Goal: Use online tool/utility: Utilize a website feature to perform a specific function

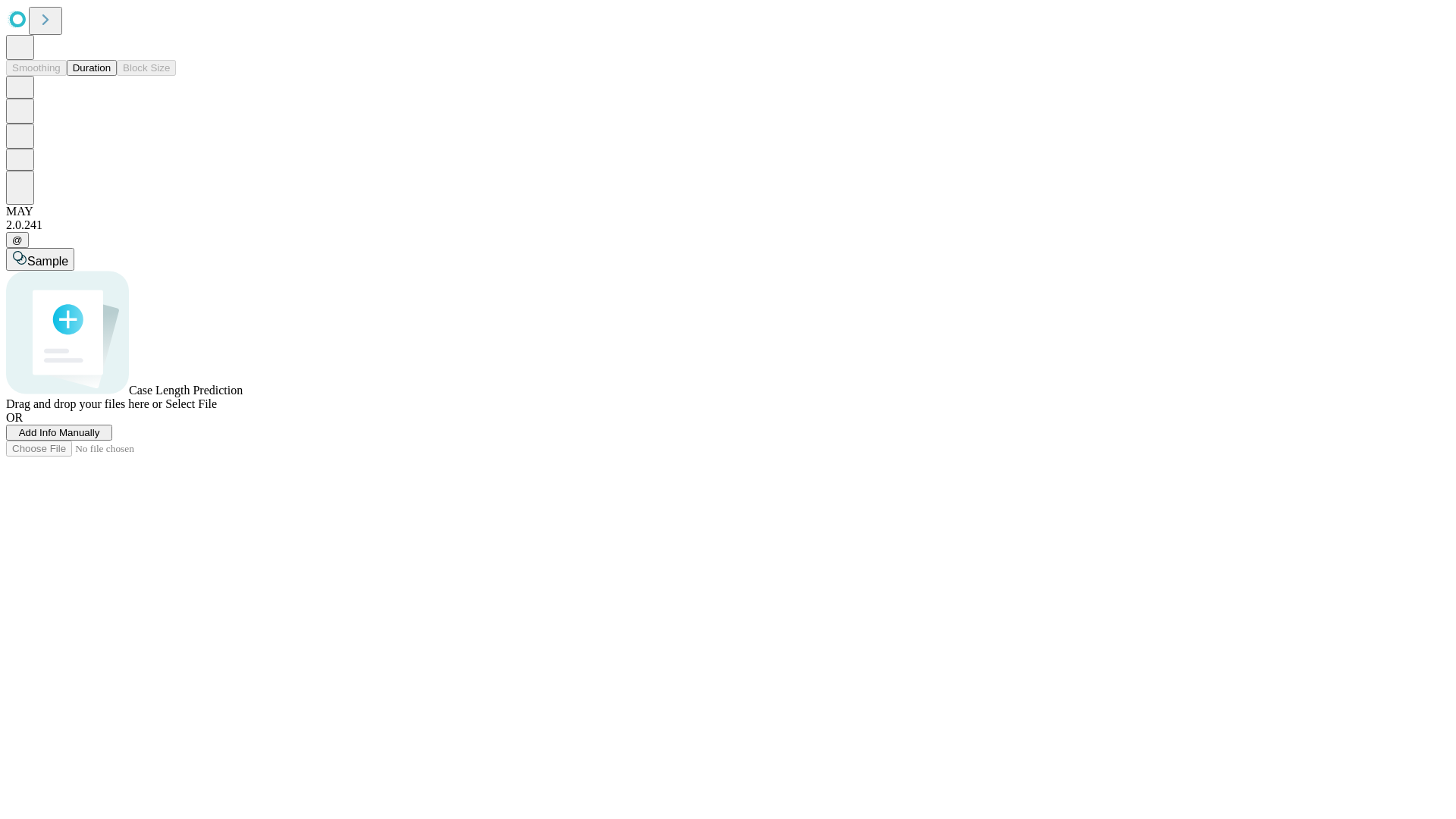
click at [111, 76] on button "Duration" at bounding box center [92, 68] width 50 height 16
click at [217, 410] on span "Select File" at bounding box center [190, 404] width 52 height 13
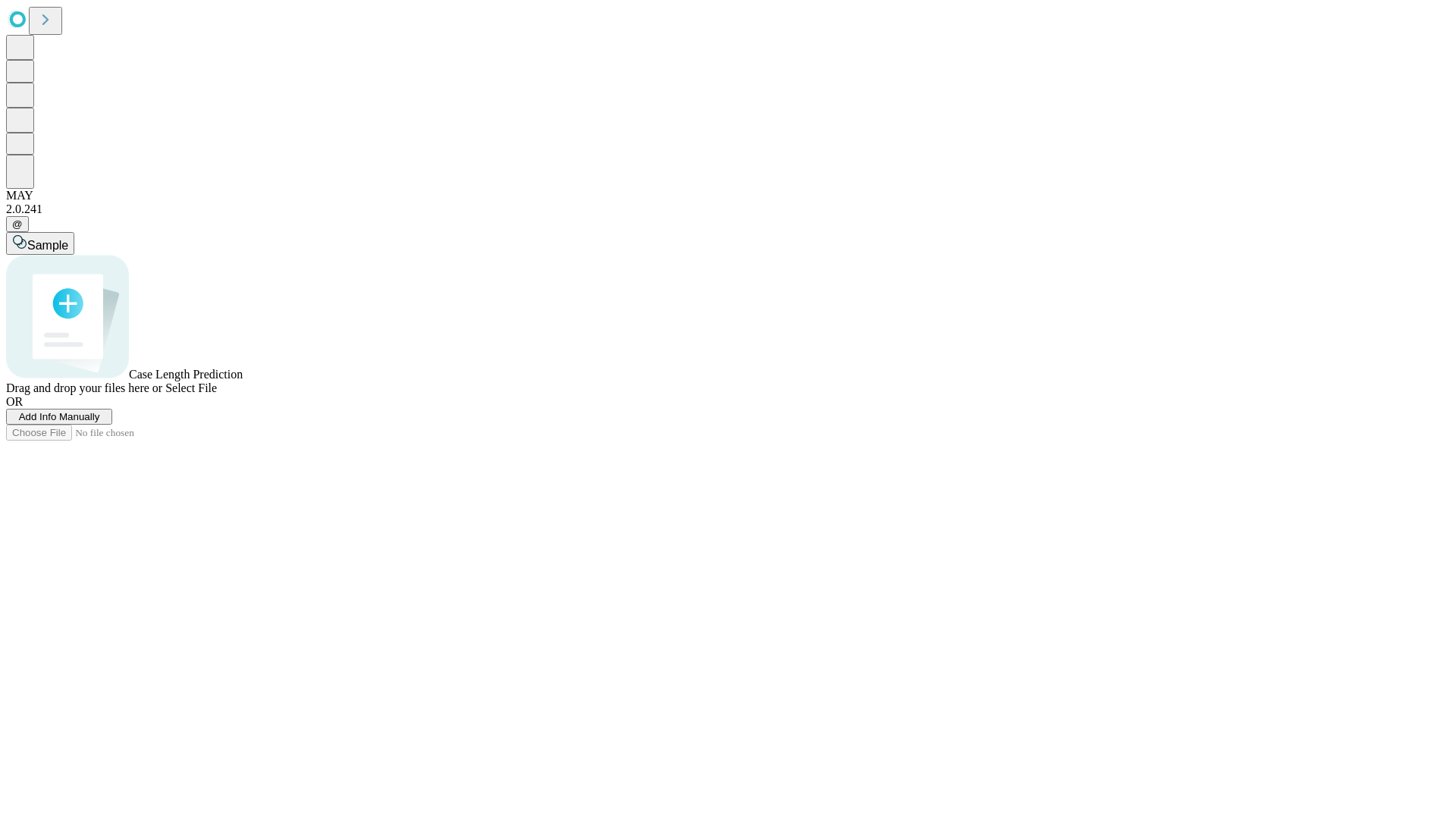
click at [217, 394] on span "Select File" at bounding box center [190, 388] width 52 height 13
